Goal: Book appointment/travel/reservation

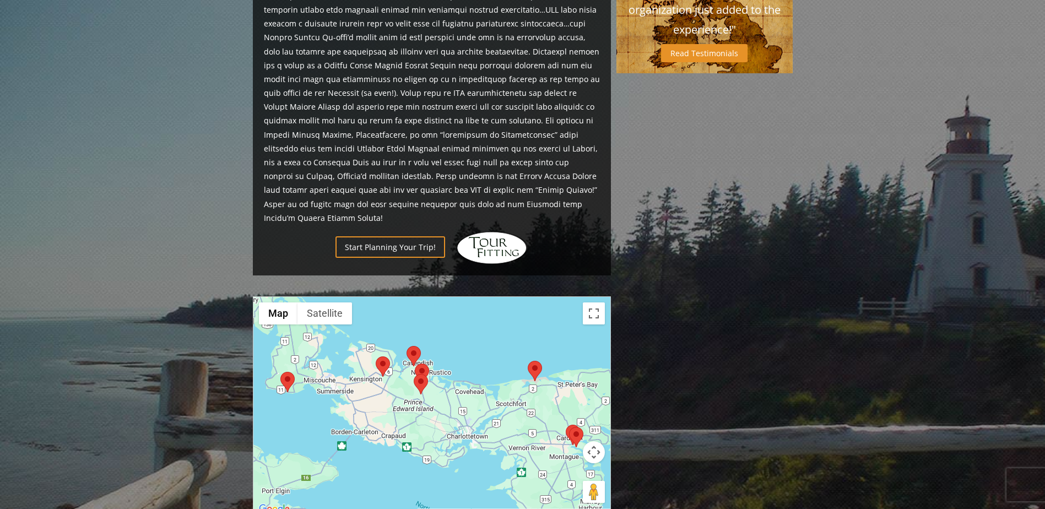
scroll to position [606, 0]
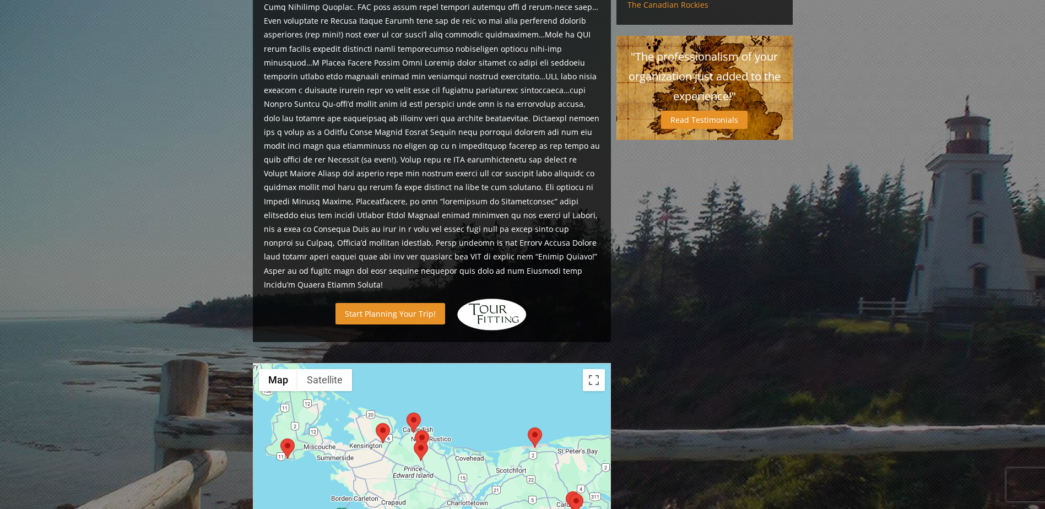
click at [407, 303] on link "Start Planning Your Trip!" at bounding box center [391, 313] width 110 height 21
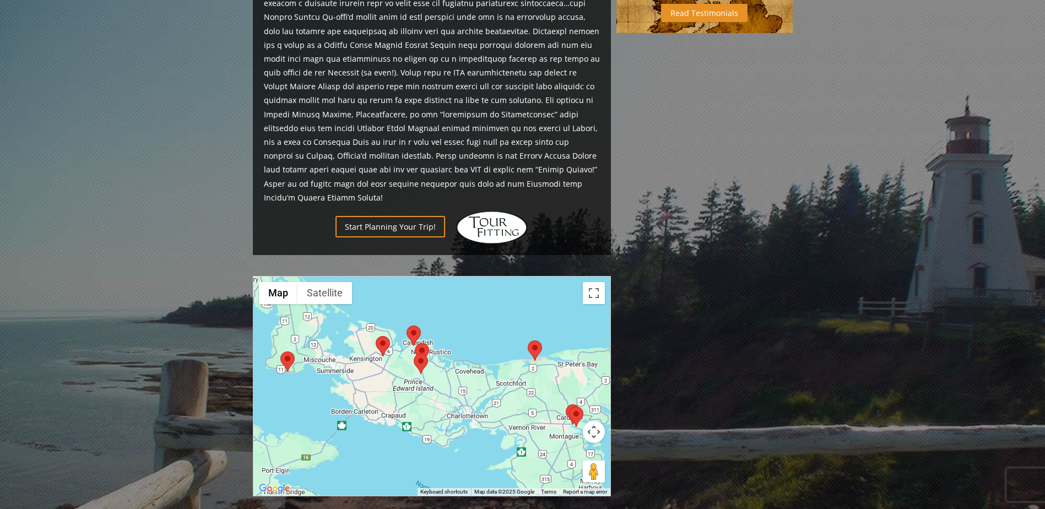
scroll to position [716, 0]
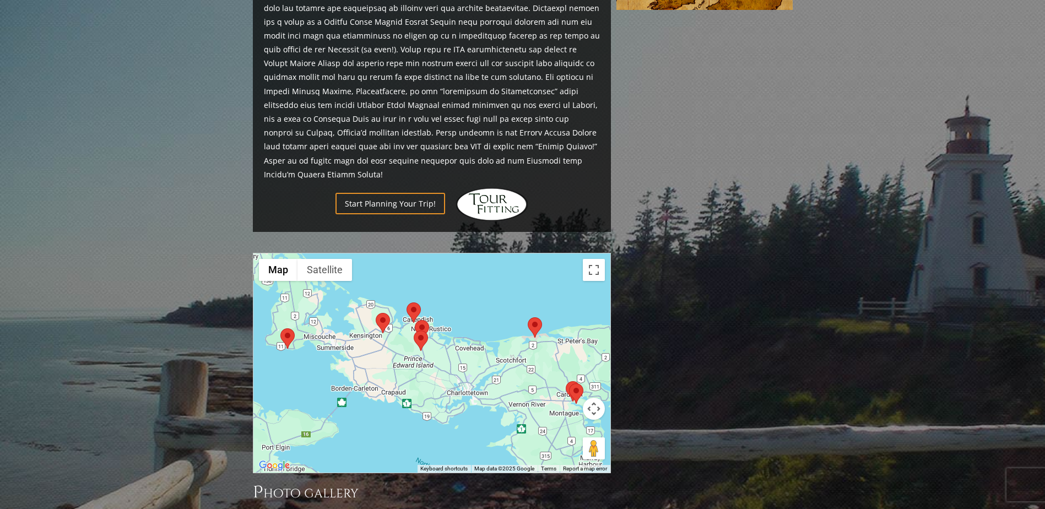
click at [422, 331] on img at bounding box center [421, 341] width 14 height 20
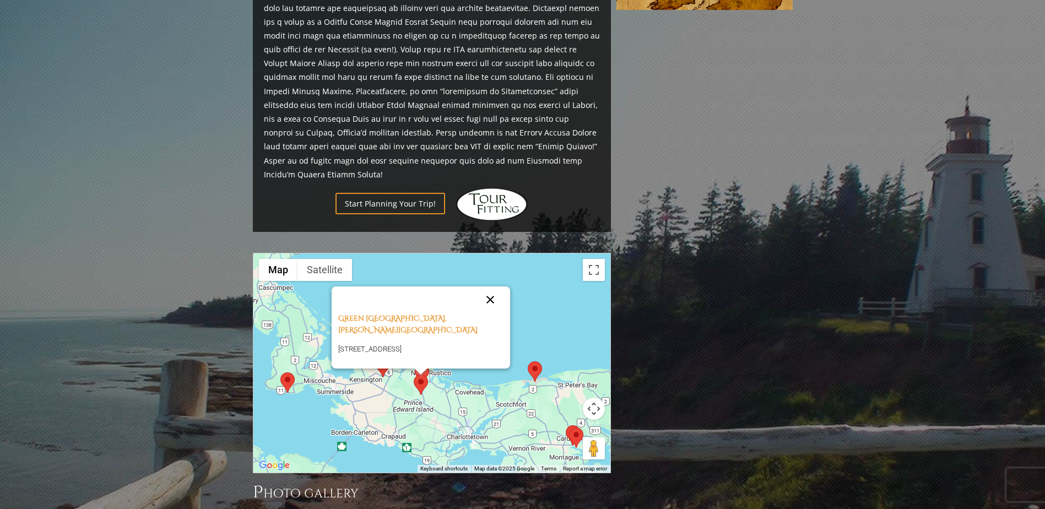
click at [489, 287] on button "Close" at bounding box center [490, 300] width 26 height 26
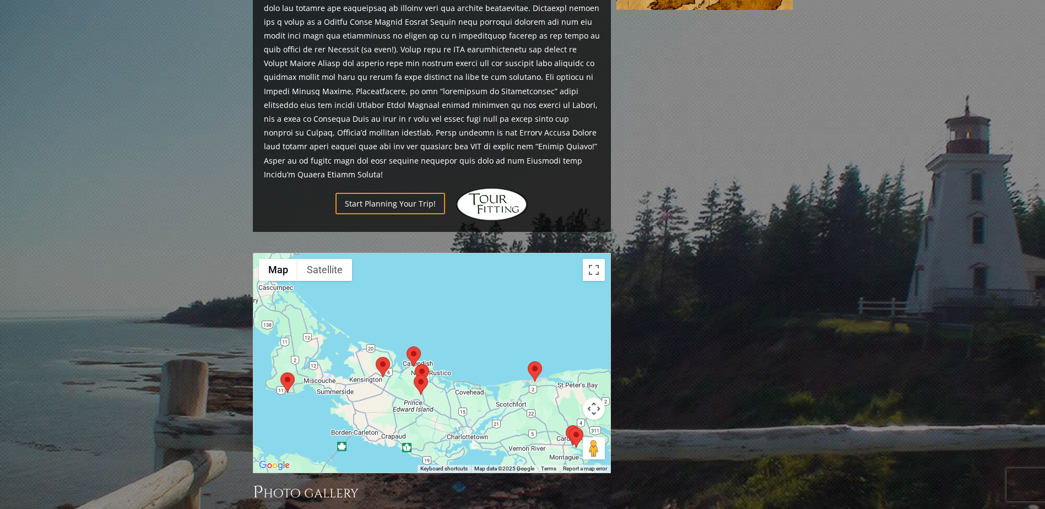
click at [413, 347] on img at bounding box center [414, 357] width 14 height 20
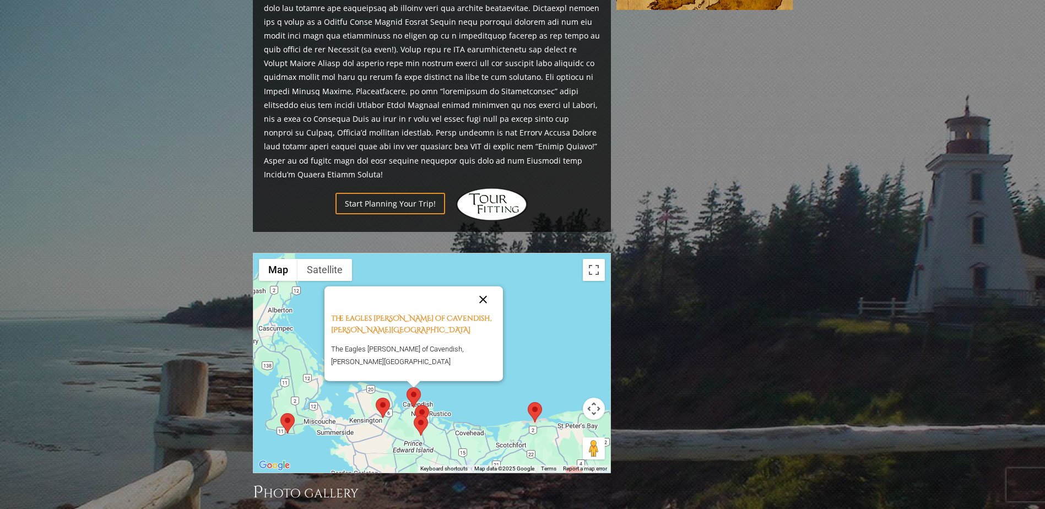
click at [474, 287] on button "Close" at bounding box center [483, 300] width 26 height 26
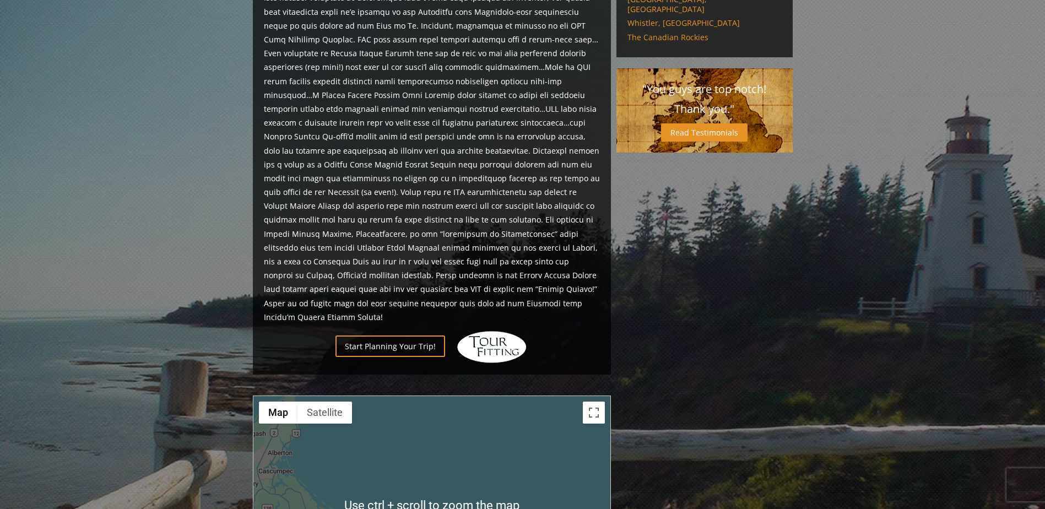
scroll to position [572, 0]
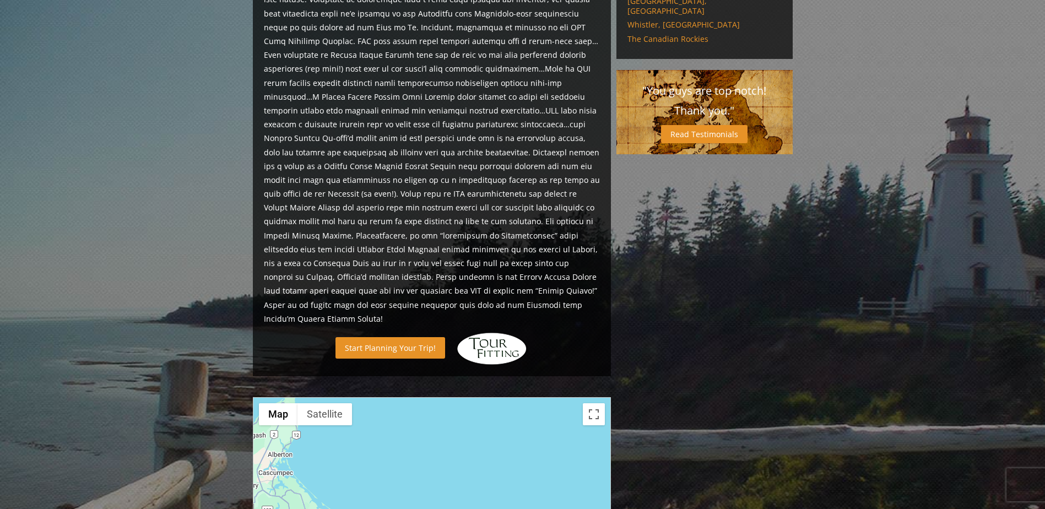
click at [384, 337] on link "Start Planning Your Trip!" at bounding box center [391, 347] width 110 height 21
